Goal: Task Accomplishment & Management: Manage account settings

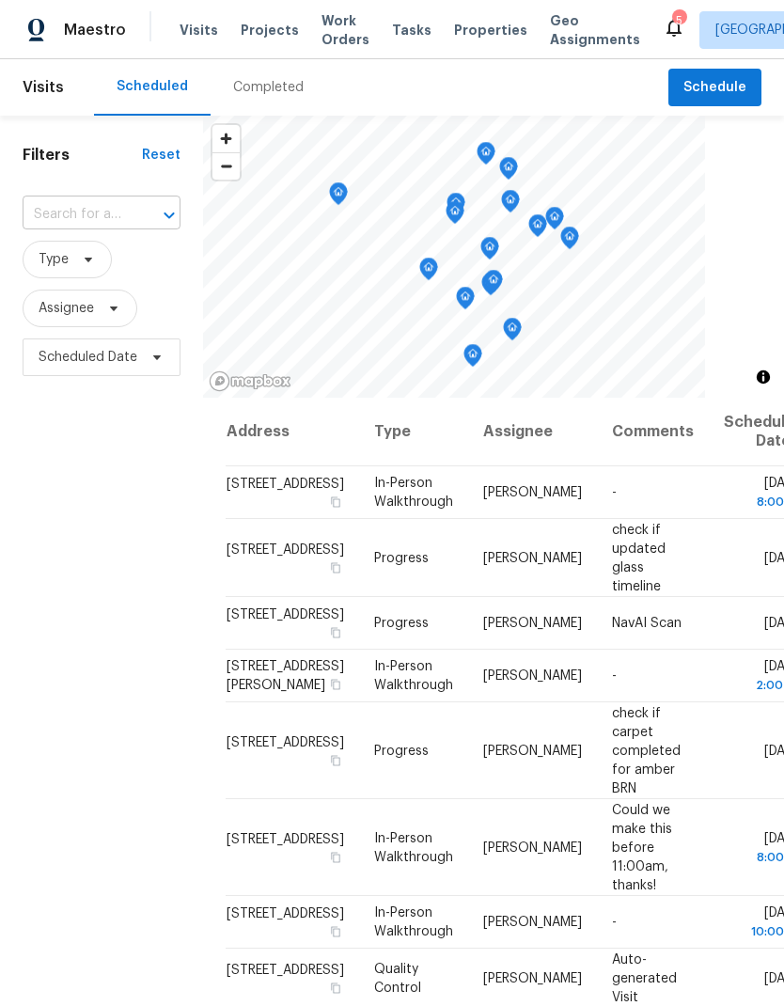
click at [107, 213] on input "text" at bounding box center [75, 214] width 105 height 29
type input "8000"
click at [110, 267] on li "[STREET_ADDRESS]" at bounding box center [100, 259] width 157 height 32
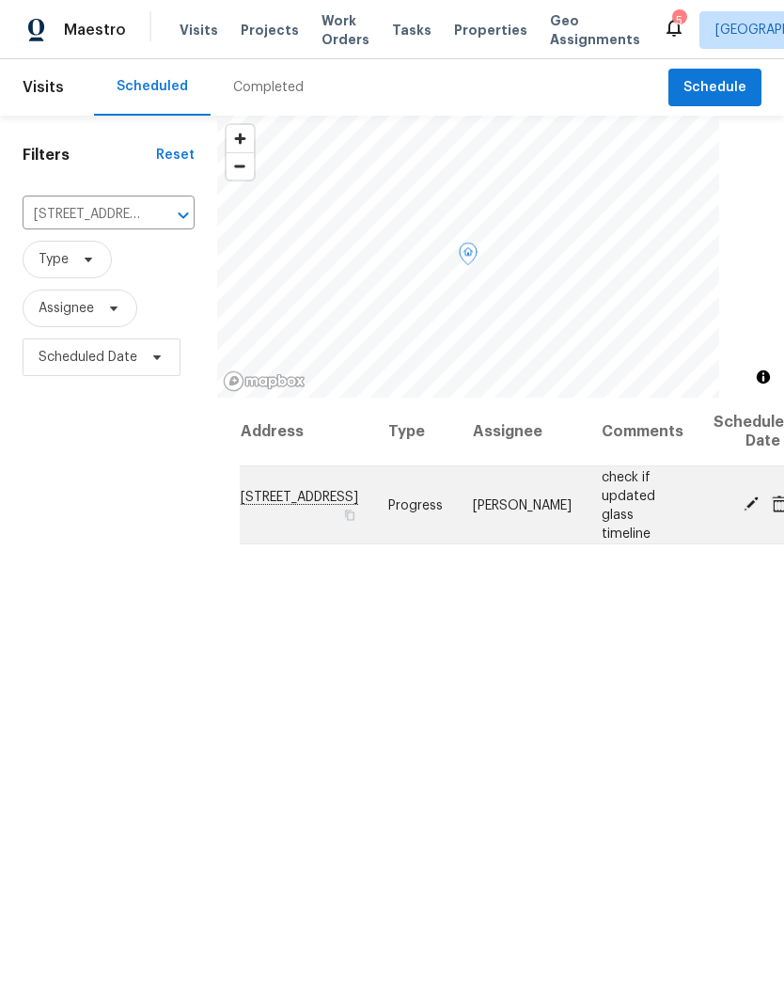
click at [744, 505] on icon at bounding box center [751, 504] width 15 height 15
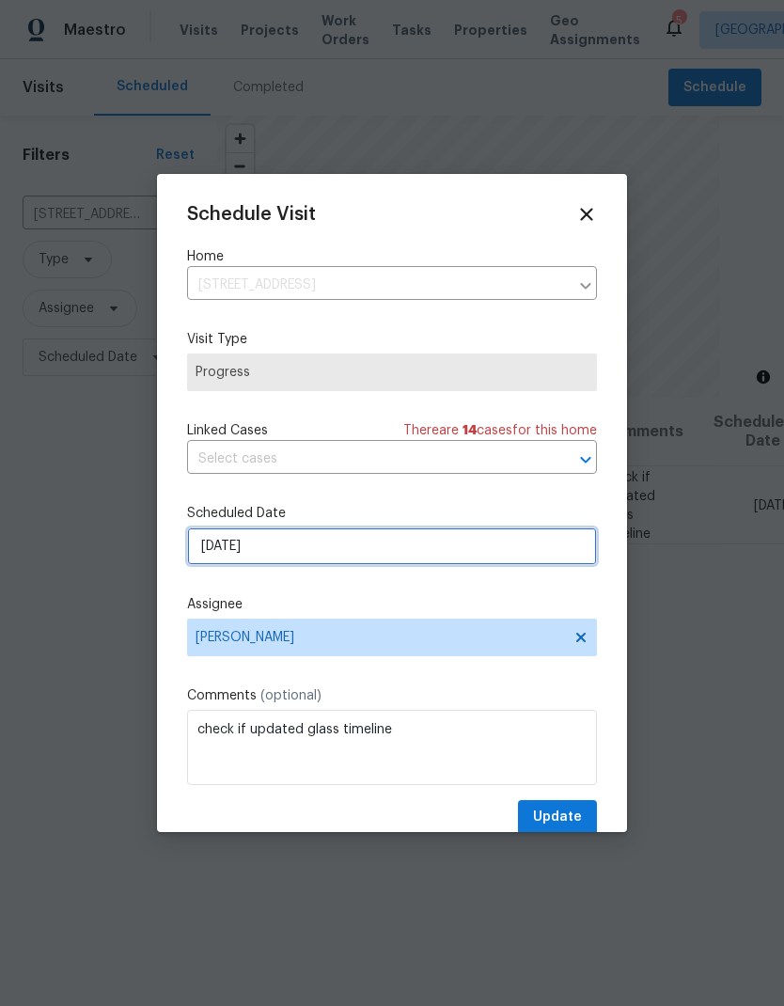
click at [378, 550] on input "[DATE]" at bounding box center [392, 547] width 410 height 38
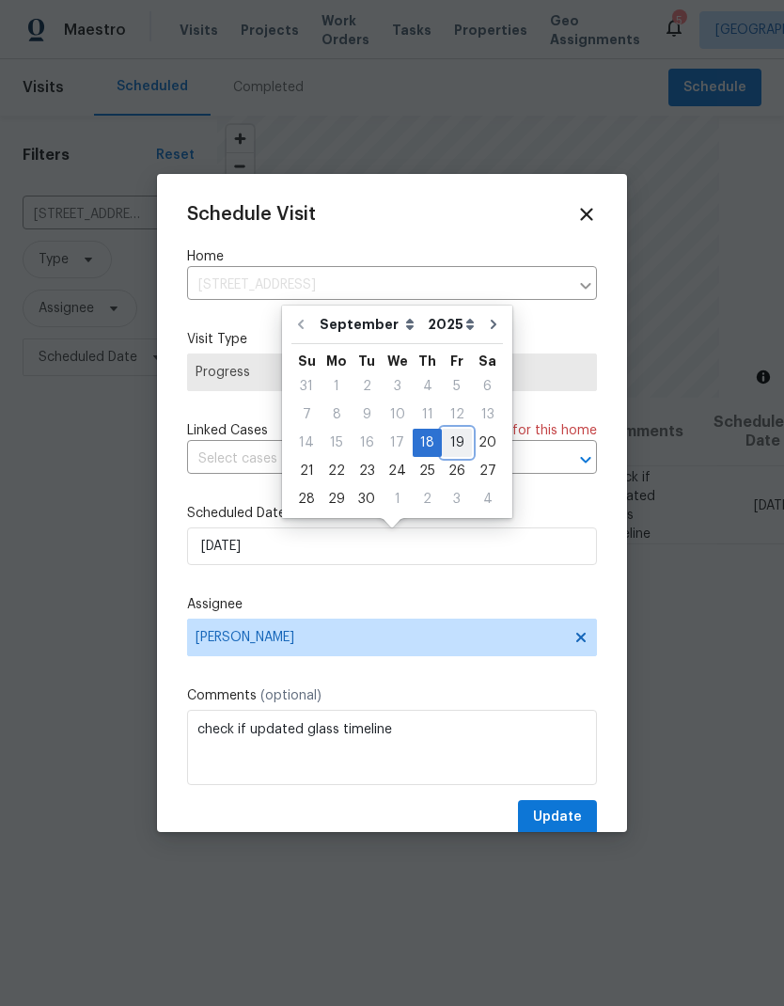
click at [451, 442] on div "19" at bounding box center [457, 443] width 30 height 26
type input "[DATE]"
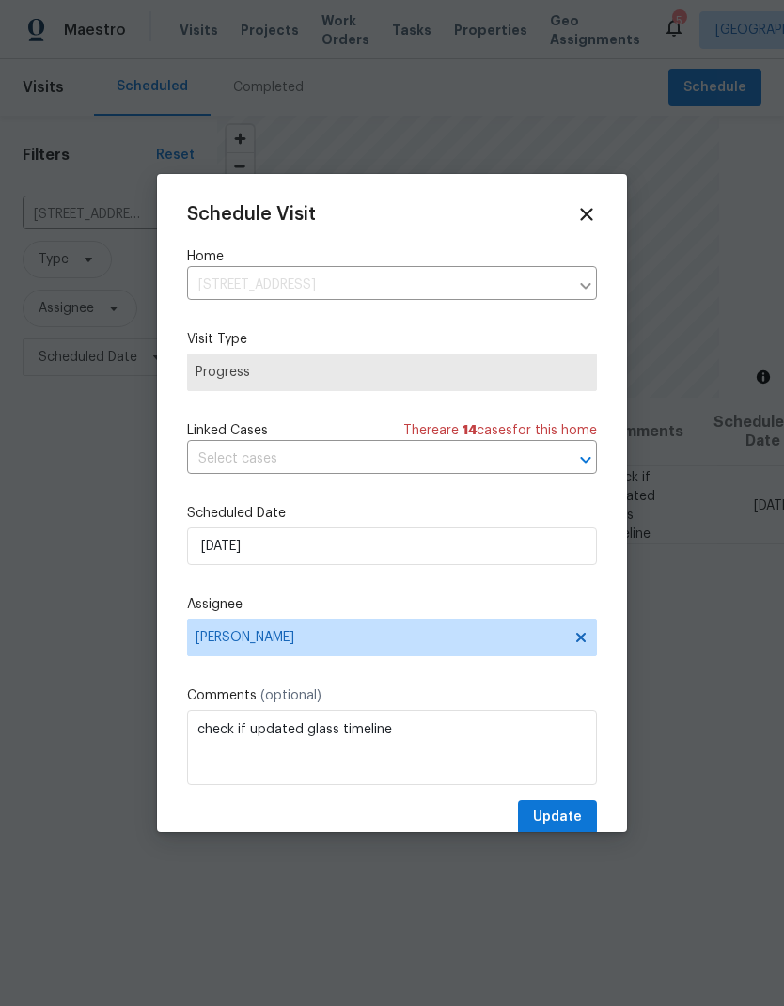
click at [436, 697] on label "Comments (optional)" at bounding box center [392, 696] width 410 height 19
click at [584, 806] on button "Update" at bounding box center [557, 817] width 79 height 35
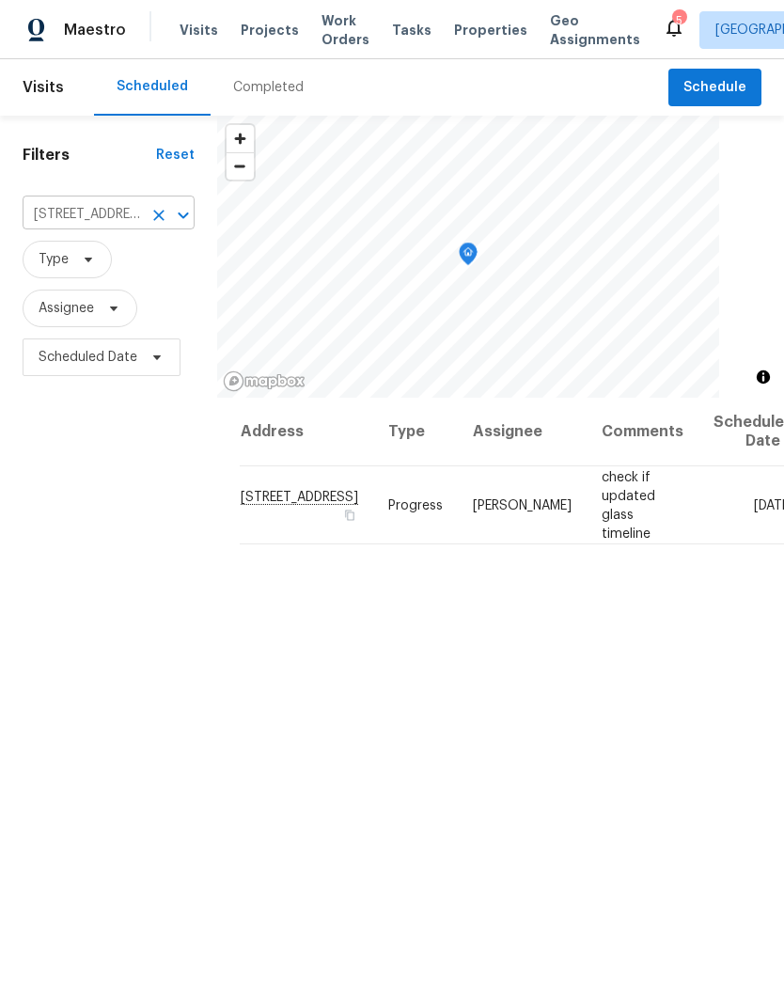
click at [156, 225] on icon "Clear" at bounding box center [159, 215] width 19 height 19
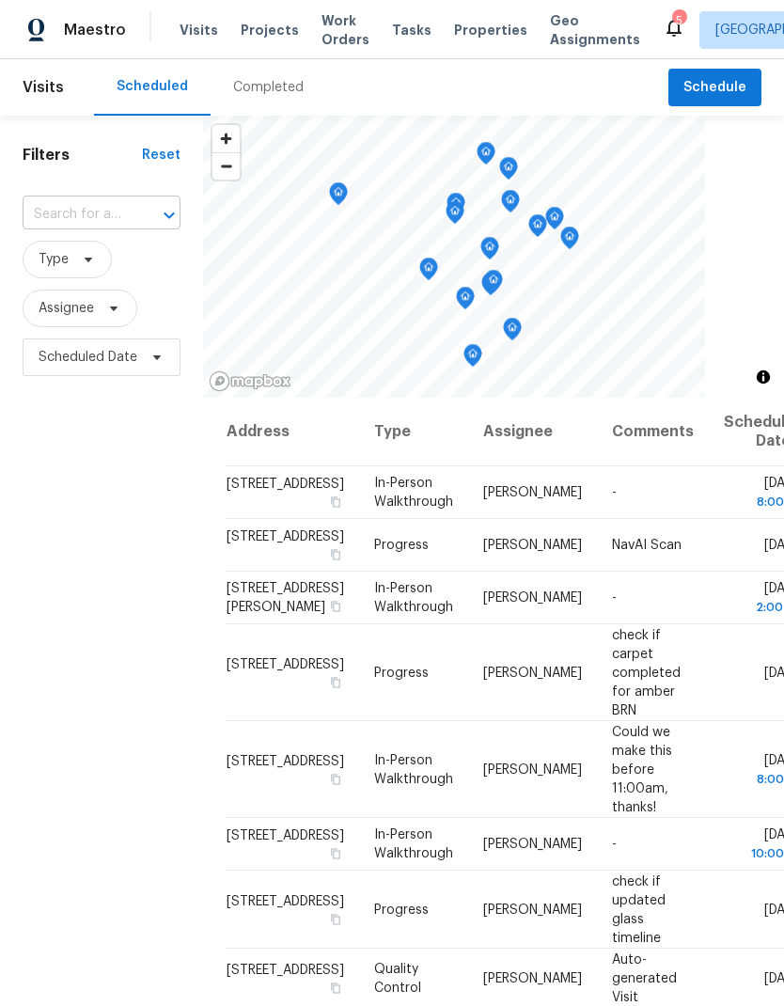
click at [119, 211] on input "text" at bounding box center [75, 214] width 105 height 29
type input "800 125"
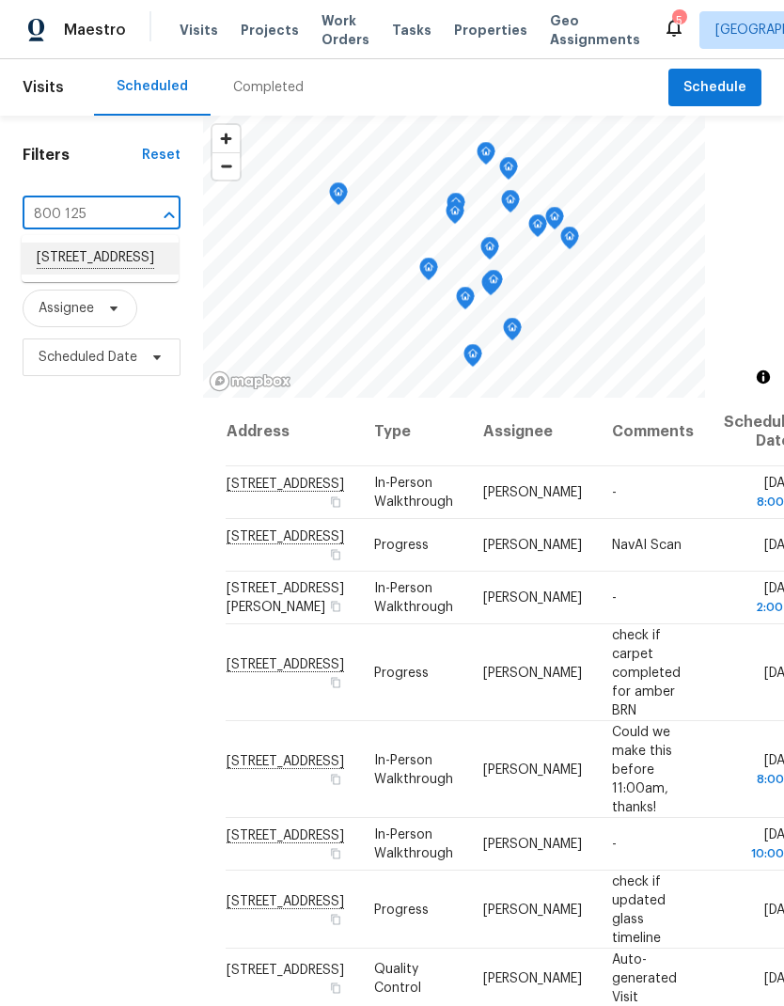
click at [114, 275] on li "[STREET_ADDRESS]" at bounding box center [100, 259] width 157 height 32
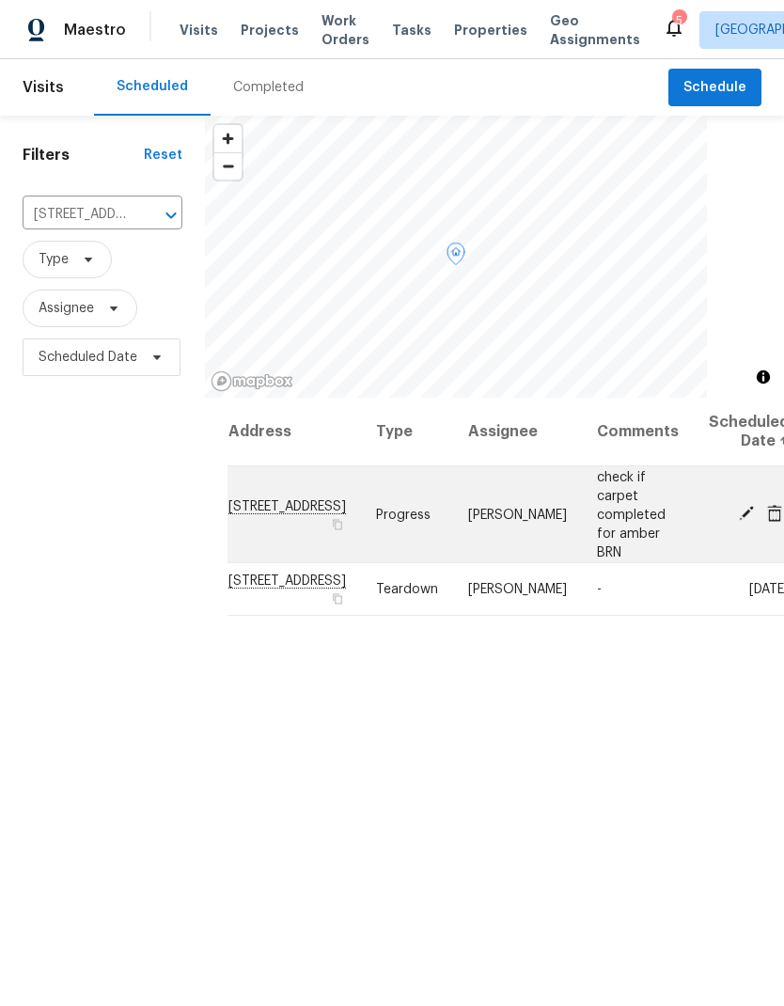
click at [738, 506] on icon at bounding box center [746, 513] width 17 height 17
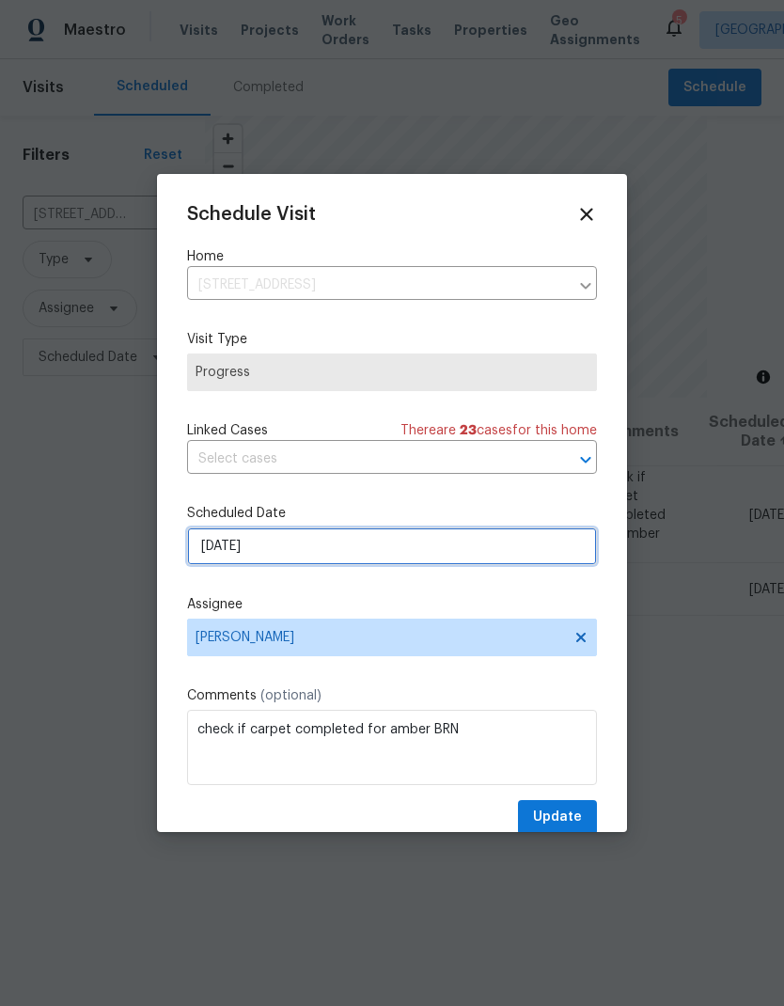
click at [434, 550] on input "[DATE]" at bounding box center [392, 547] width 410 height 38
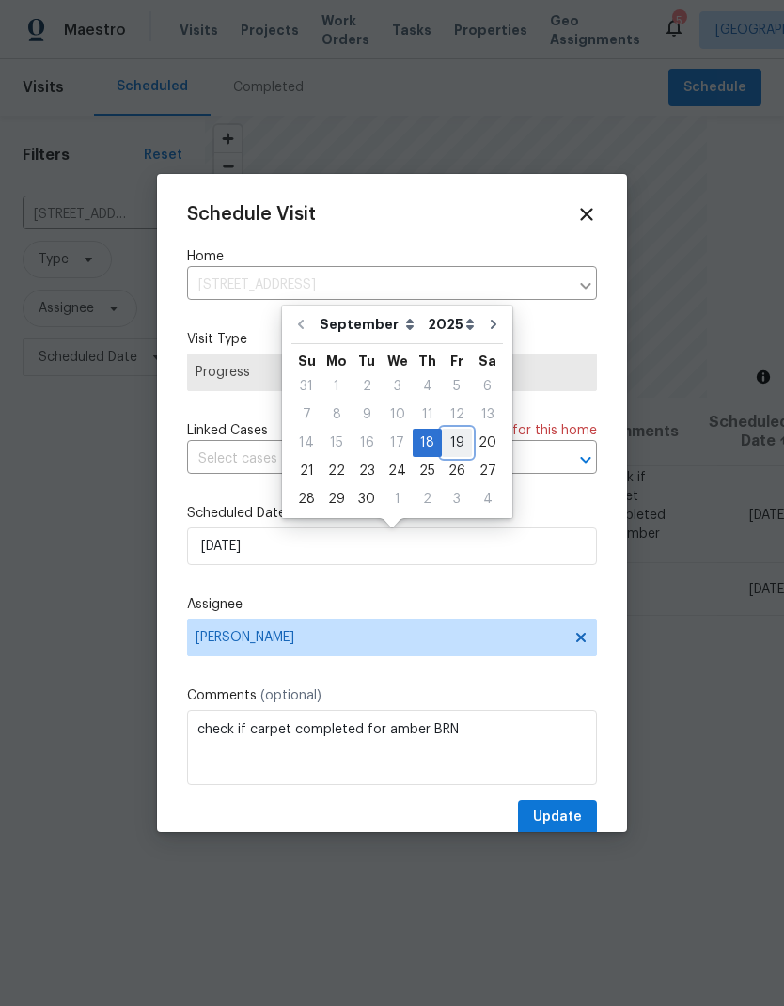
click at [458, 443] on div "19" at bounding box center [457, 443] width 30 height 26
type input "[DATE]"
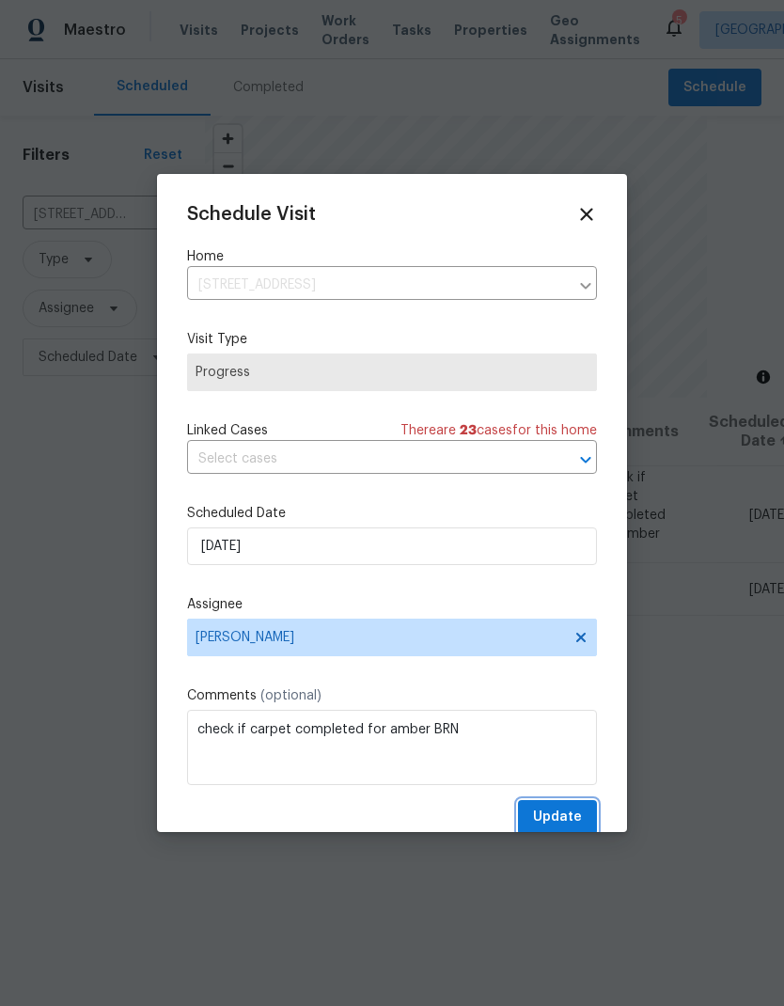
click at [570, 813] on span "Update" at bounding box center [557, 818] width 49 height 24
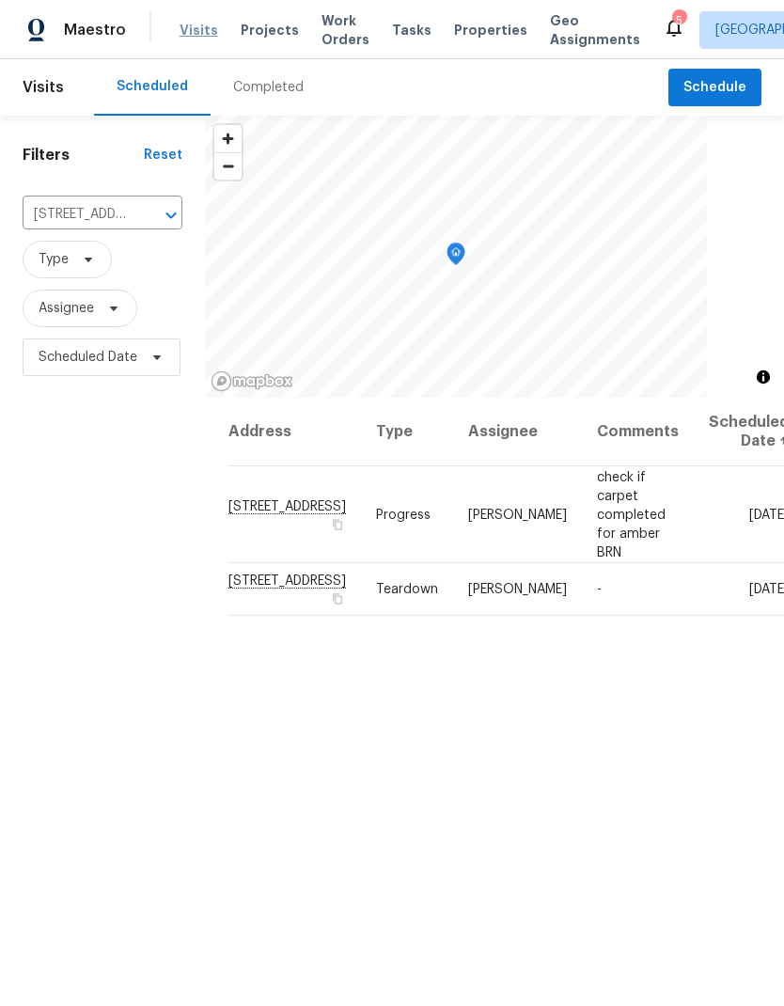
click at [209, 30] on span "Visits" at bounding box center [199, 30] width 39 height 19
click at [455, 28] on span "Properties" at bounding box center [490, 30] width 73 height 19
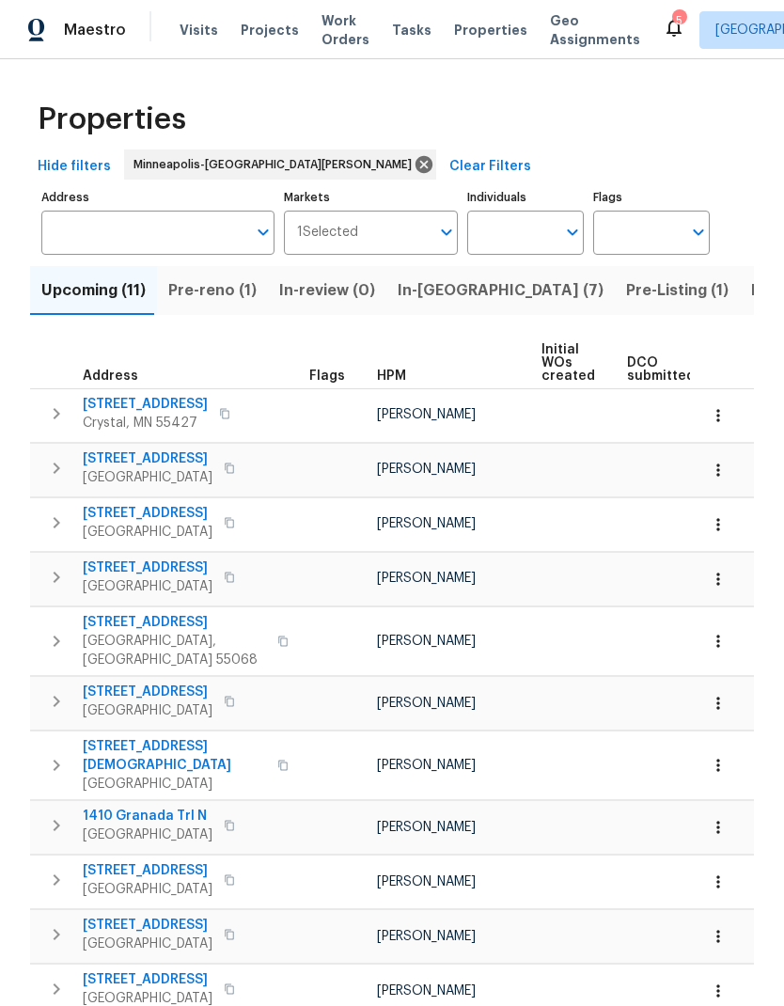
click at [245, 292] on span "Pre-reno (1)" at bounding box center [212, 290] width 88 height 26
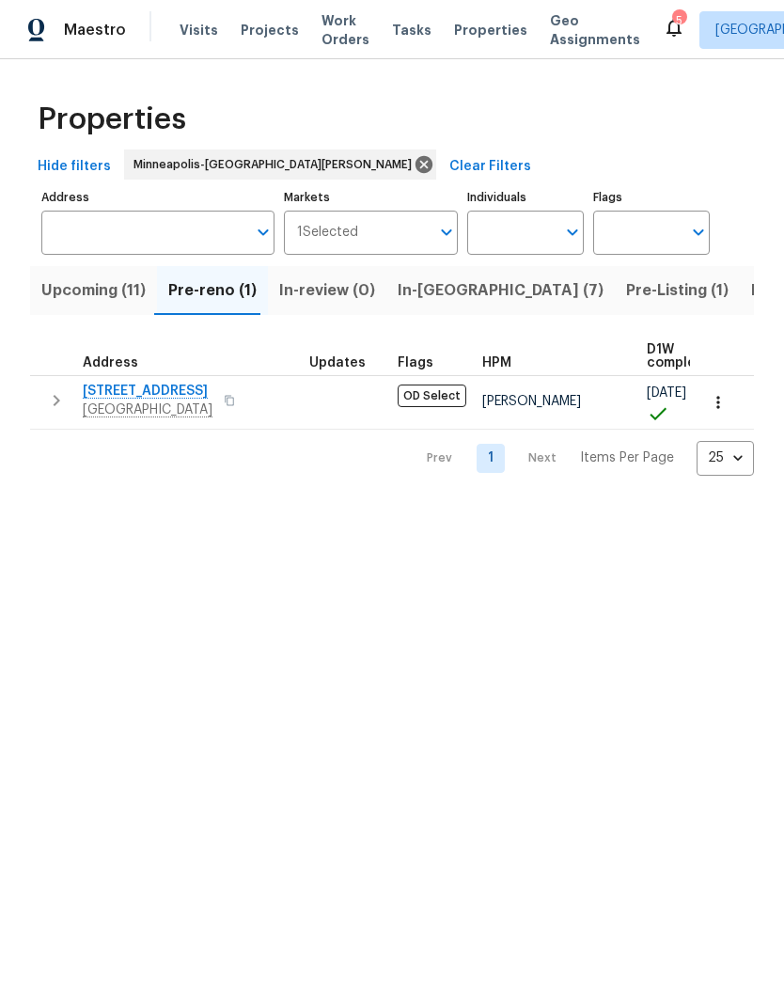
click at [443, 284] on span "In-[GEOGRAPHIC_DATA] (7)" at bounding box center [501, 290] width 206 height 26
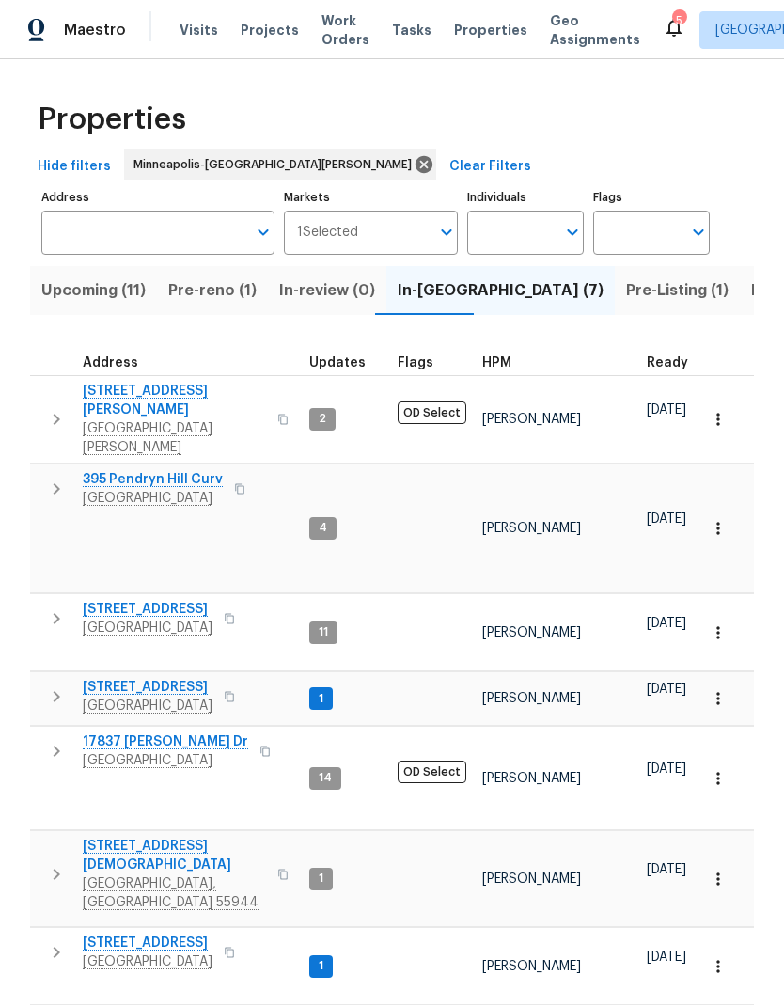
click at [103, 294] on span "Upcoming (11)" at bounding box center [93, 290] width 104 height 26
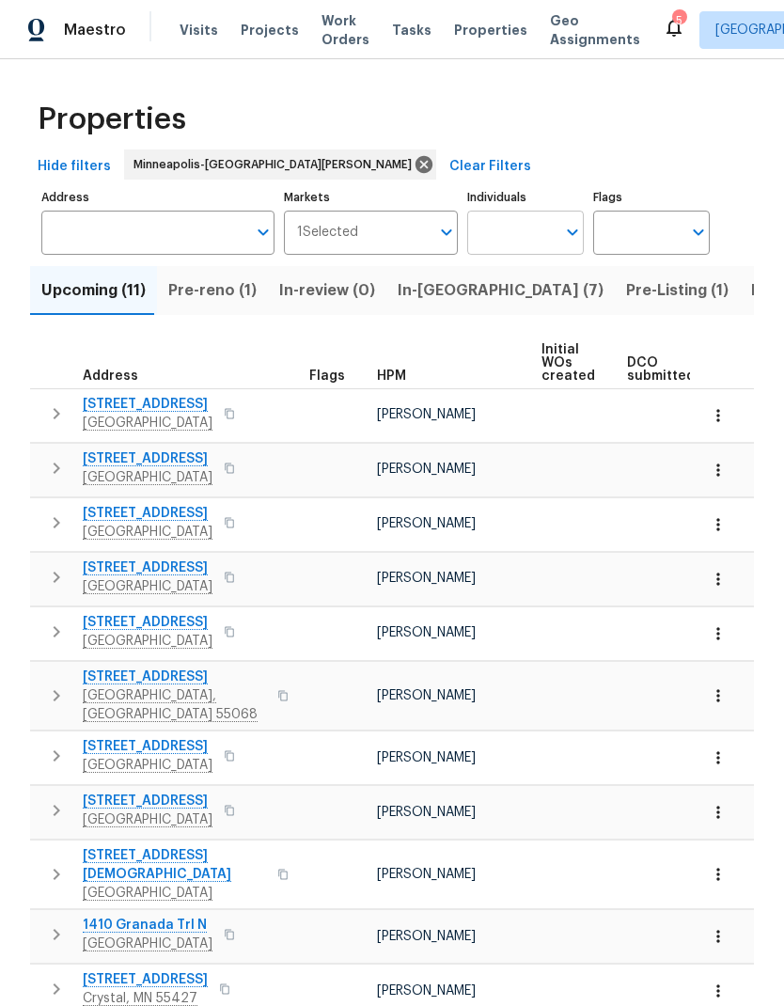
click at [541, 243] on input "Individuals" at bounding box center [511, 233] width 88 height 44
type input "kohler"
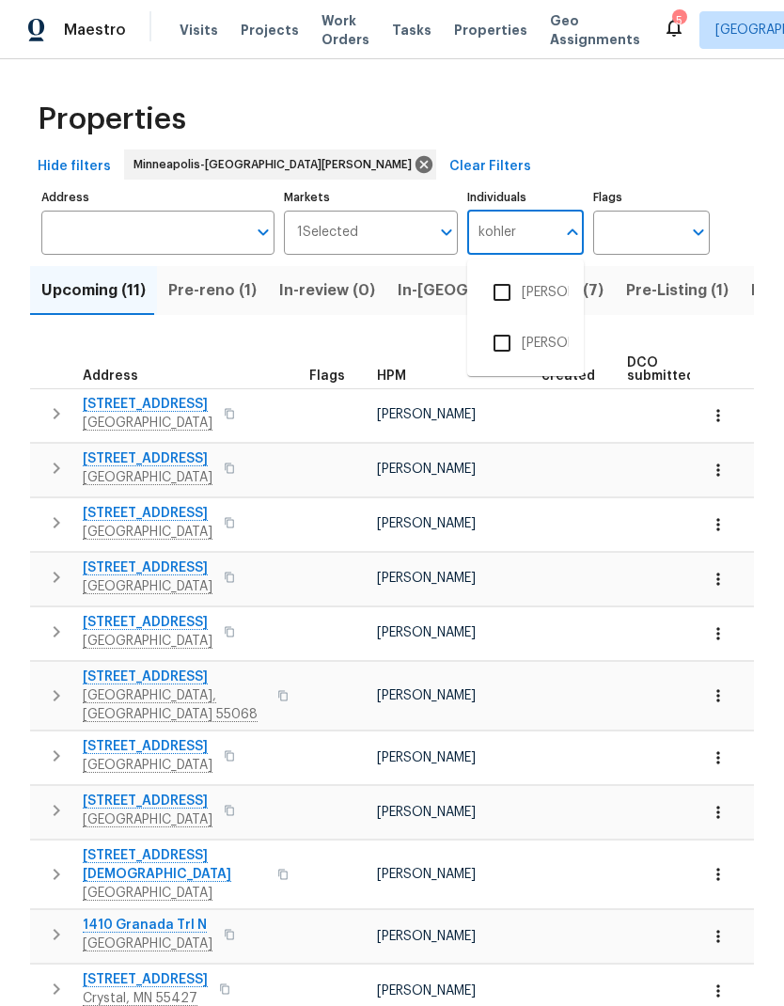
click at [519, 339] on input "checkbox" at bounding box center [501, 343] width 39 height 39
